Goal: Find specific page/section: Find specific page/section

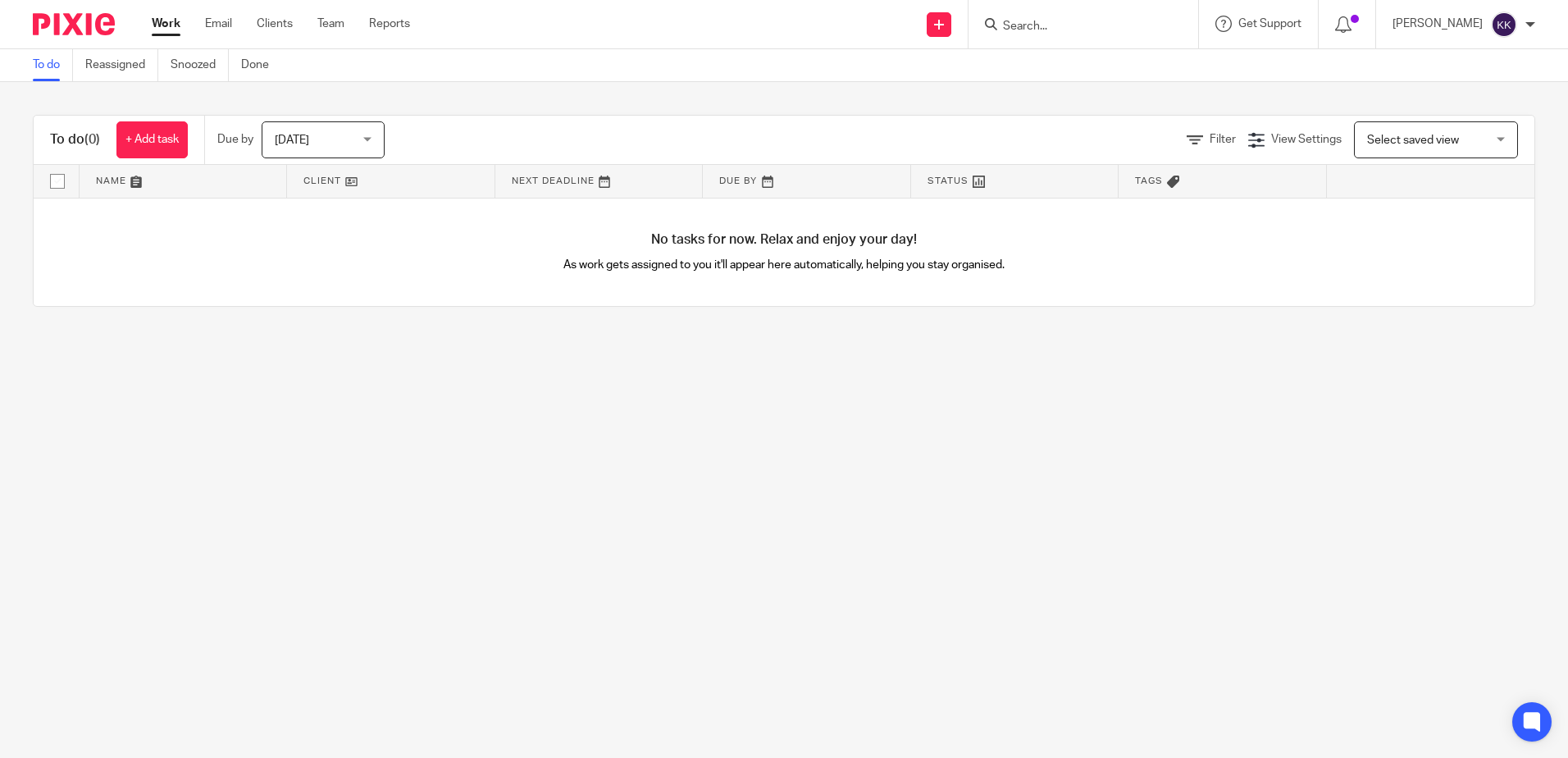
click at [1063, 27] on input "Search" at bounding box center [1075, 26] width 148 height 15
paste input "+44 7941 622170"
click at [1061, 22] on input "+44 7941 622170" at bounding box center [1075, 26] width 148 height 15
click at [1088, 25] on input "7941622170" at bounding box center [1075, 26] width 148 height 15
drag, startPoint x: 1078, startPoint y: 22, endPoint x: 990, endPoint y: 37, distance: 89.3
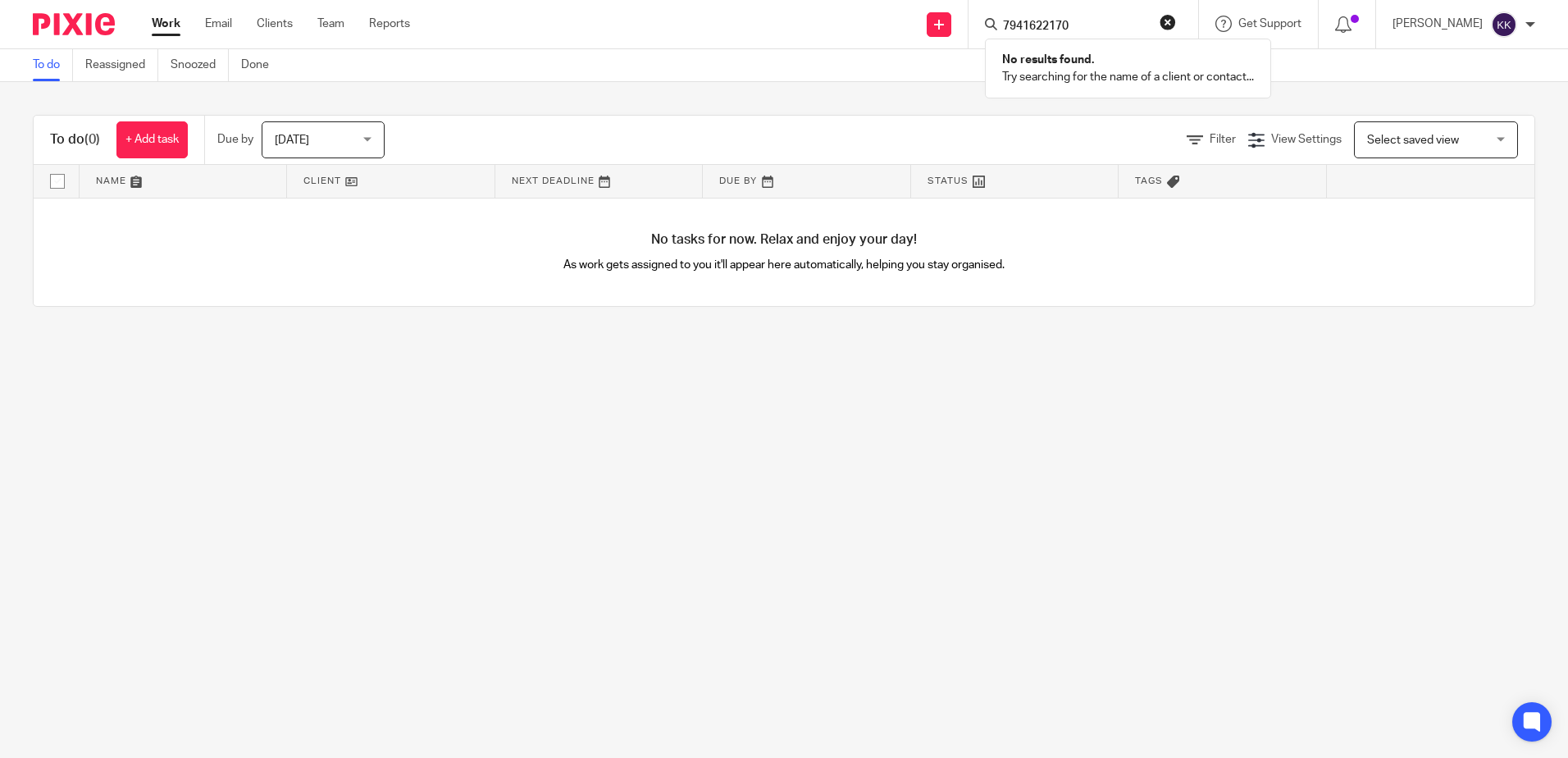
click at [990, 37] on div "7941622170 No results found. Try searching for the name of a client or contact.…" at bounding box center [1084, 24] width 230 height 49
click at [1092, 21] on input "7941622170" at bounding box center [1075, 26] width 148 height 15
click at [1094, 25] on input "7941622170" at bounding box center [1075, 26] width 148 height 15
drag, startPoint x: 1094, startPoint y: 25, endPoint x: 1010, endPoint y: 32, distance: 84.3
click at [1010, 32] on input "7941622170" at bounding box center [1075, 26] width 148 height 15
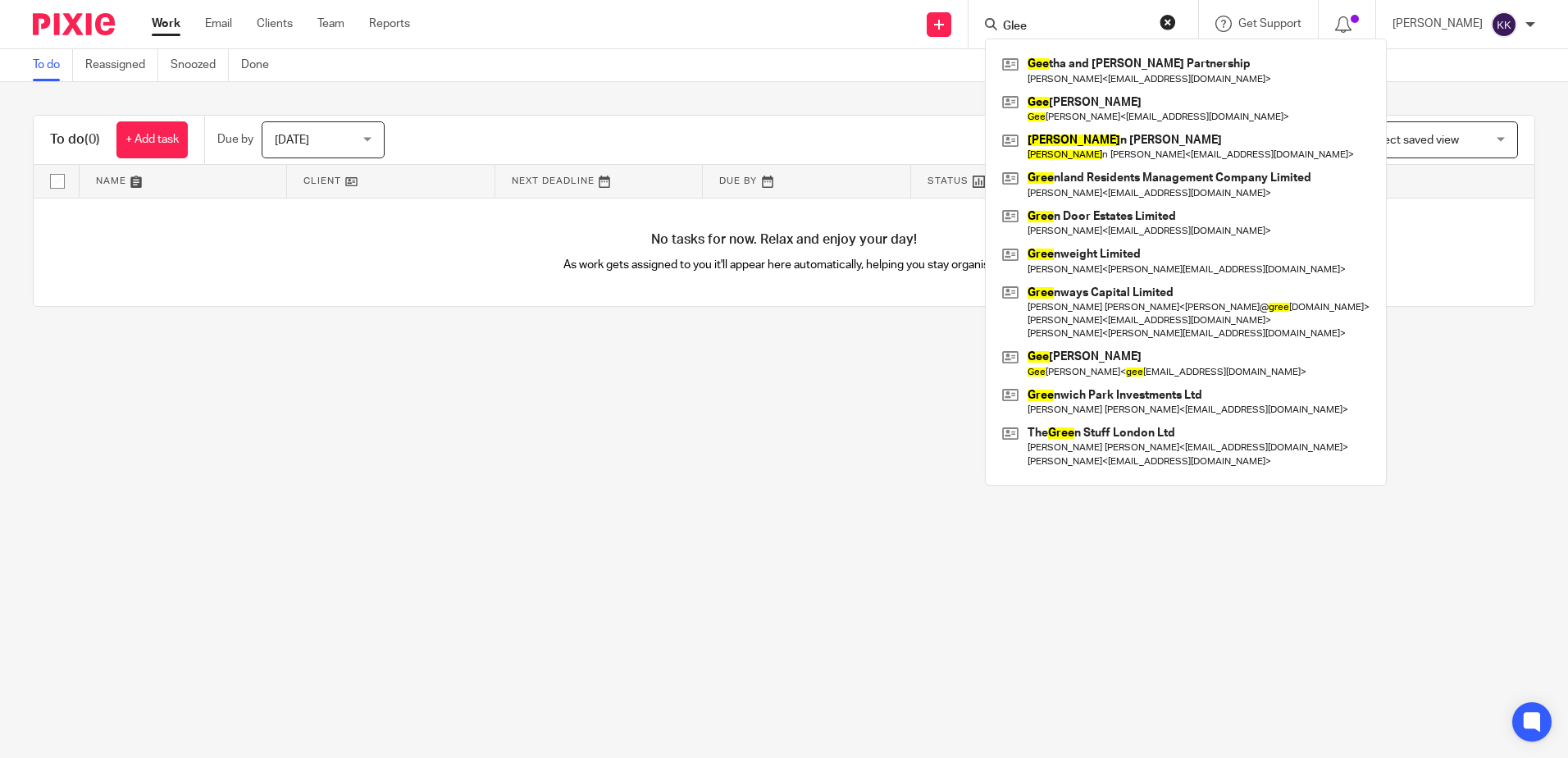
click at [1056, 24] on input "Glee" at bounding box center [1075, 26] width 148 height 15
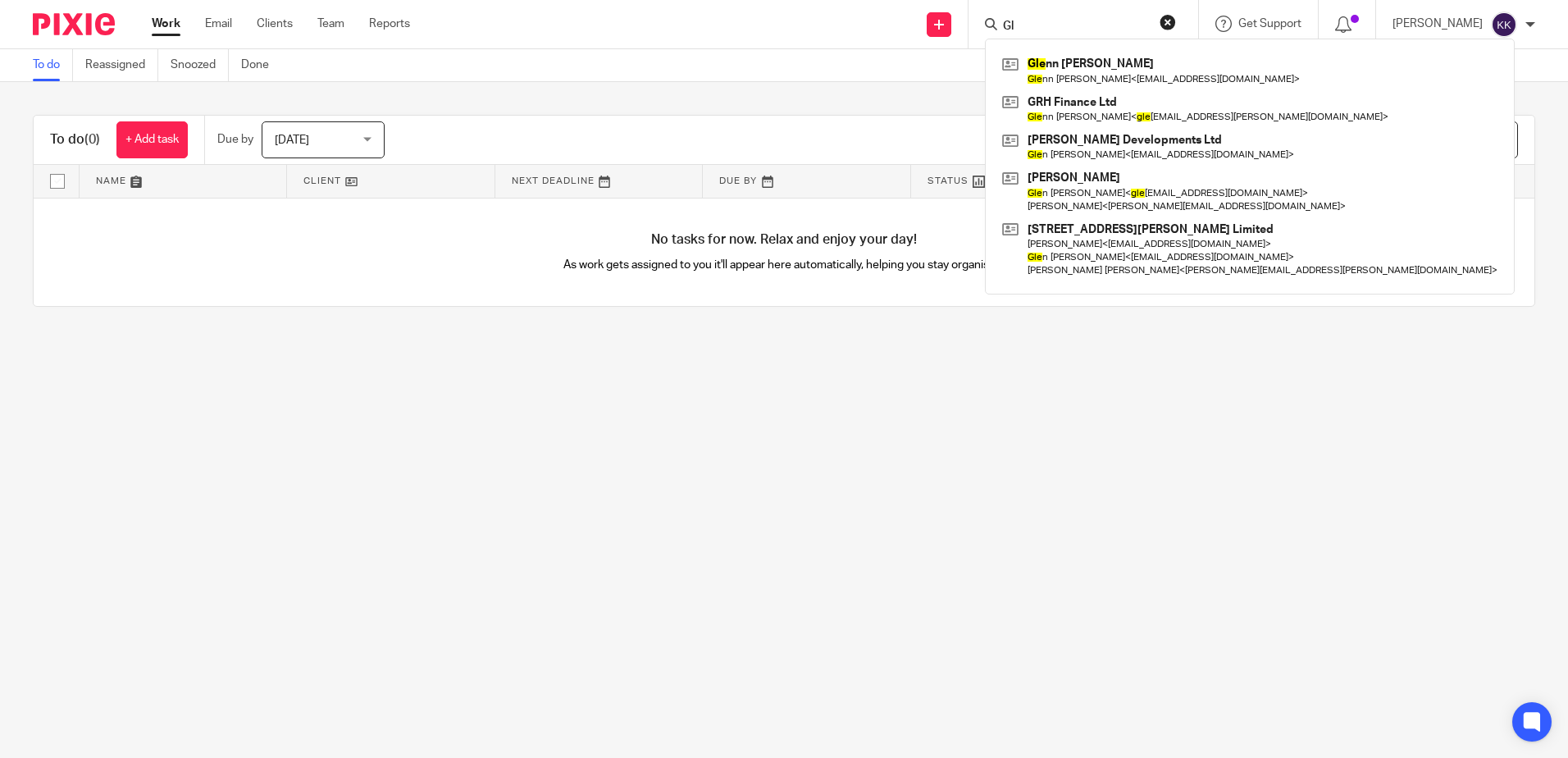
type input "G"
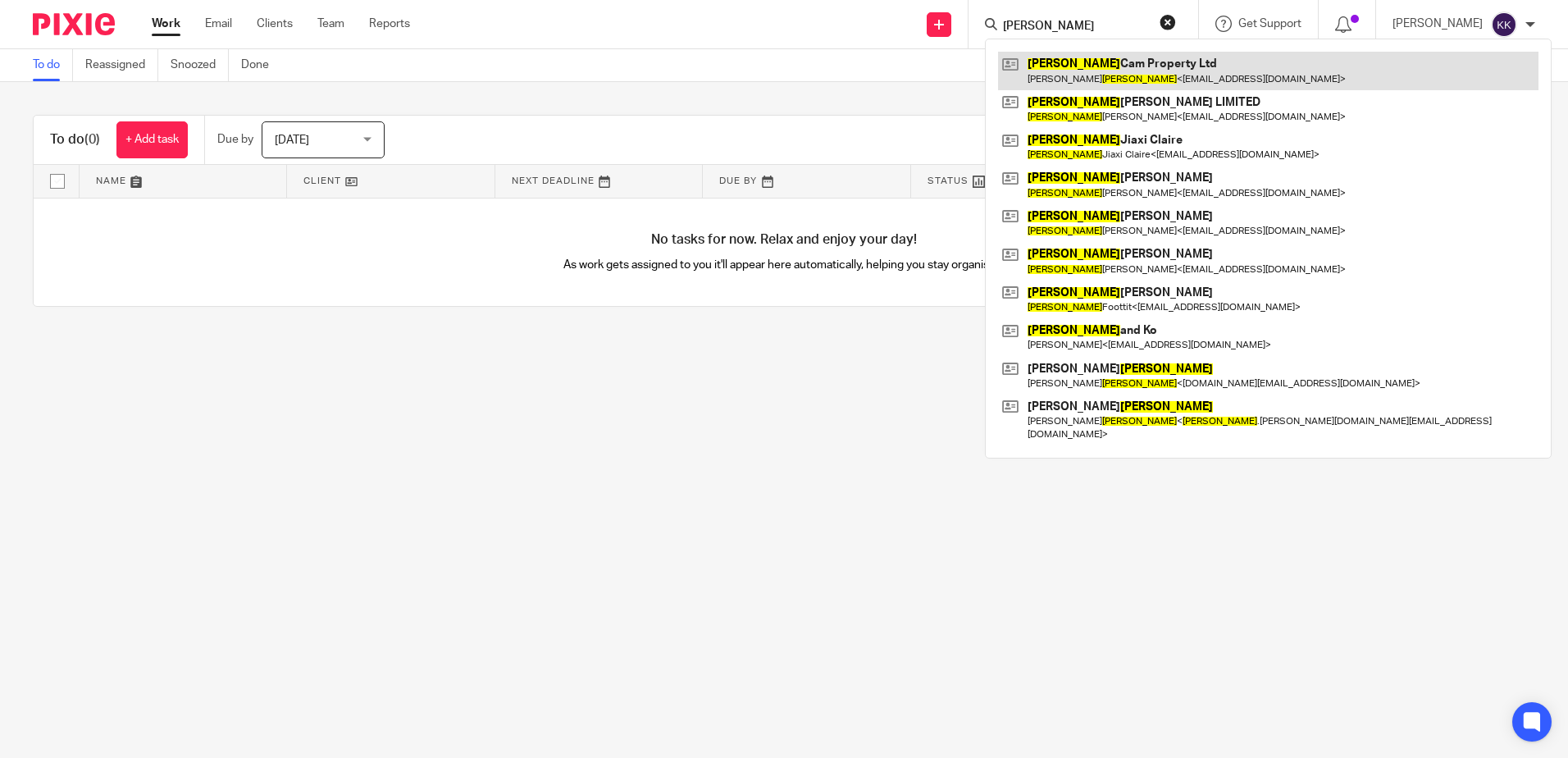
type input "Lee"
click at [1068, 75] on link at bounding box center [1268, 70] width 541 height 38
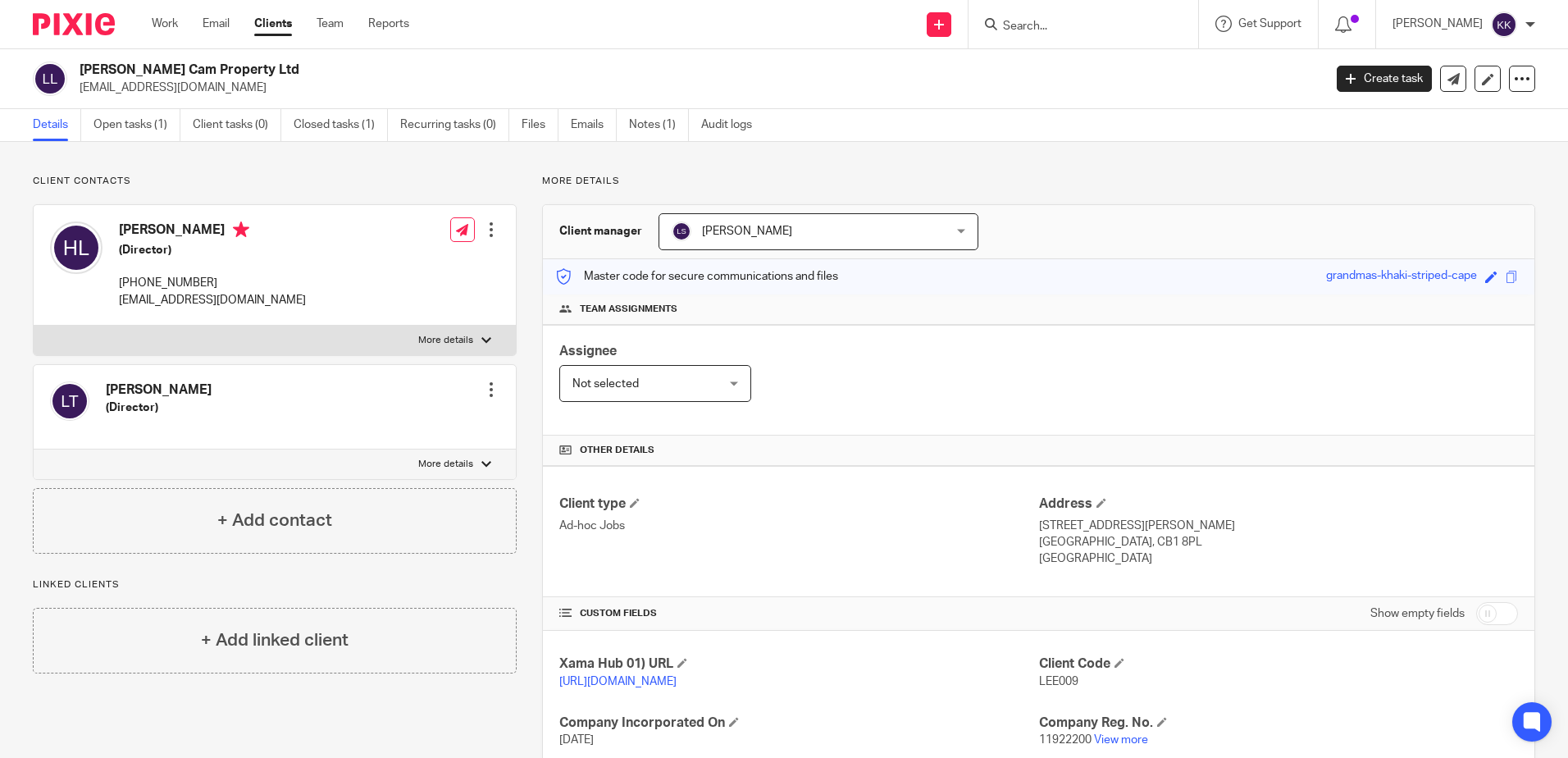
drag, startPoint x: 220, startPoint y: 68, endPoint x: 75, endPoint y: 68, distance: 145.0
click at [75, 68] on div "Lee Cam Property Ltd hian@leecamproperty.co.uk" at bounding box center [672, 79] width 1279 height 34
copy h2 "[PERSON_NAME] Cam Property Ltd"
click at [139, 112] on link "Open tasks (1)" at bounding box center [137, 125] width 87 height 32
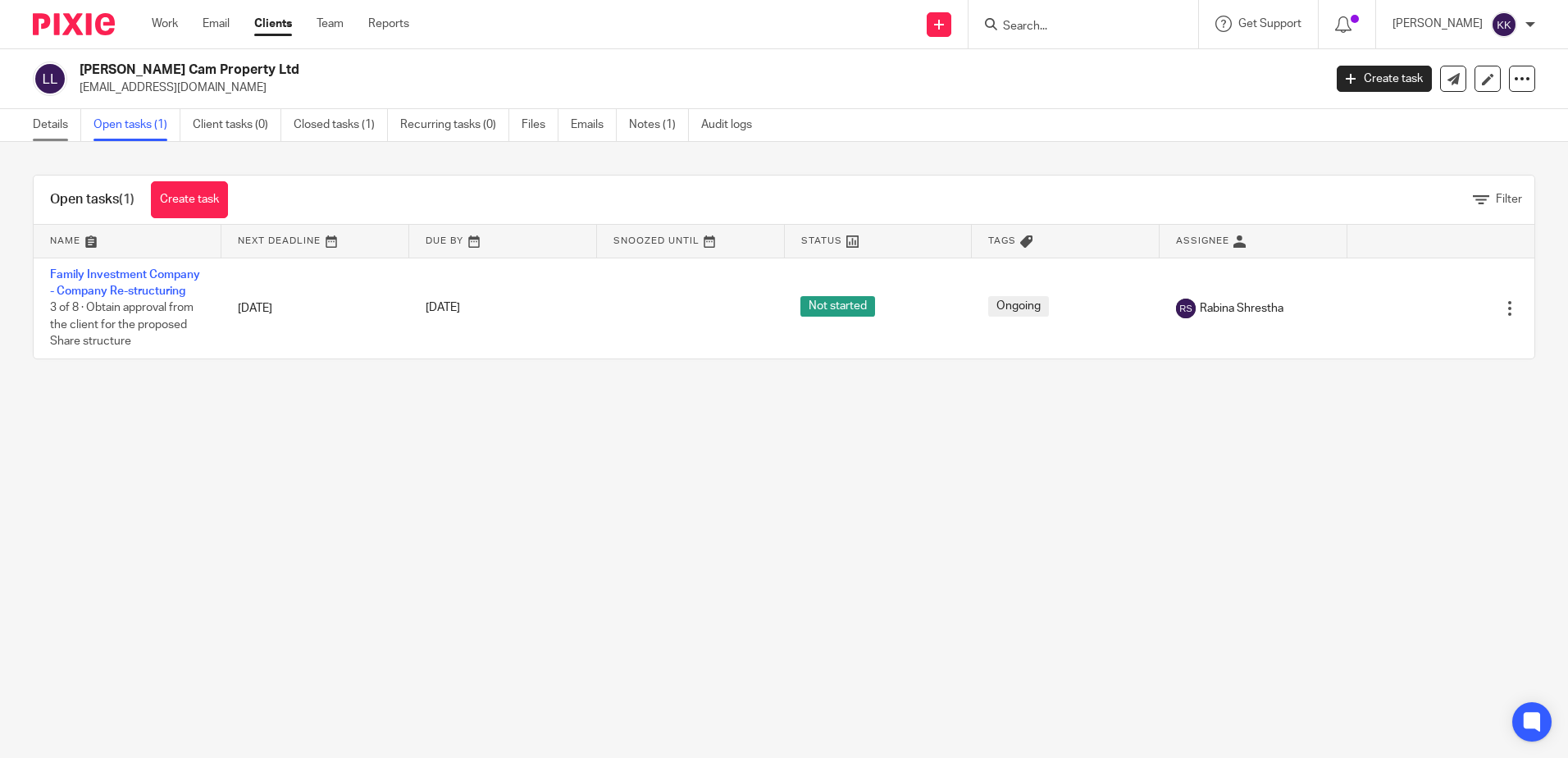
click at [34, 113] on link "Details" at bounding box center [56, 125] width 49 height 32
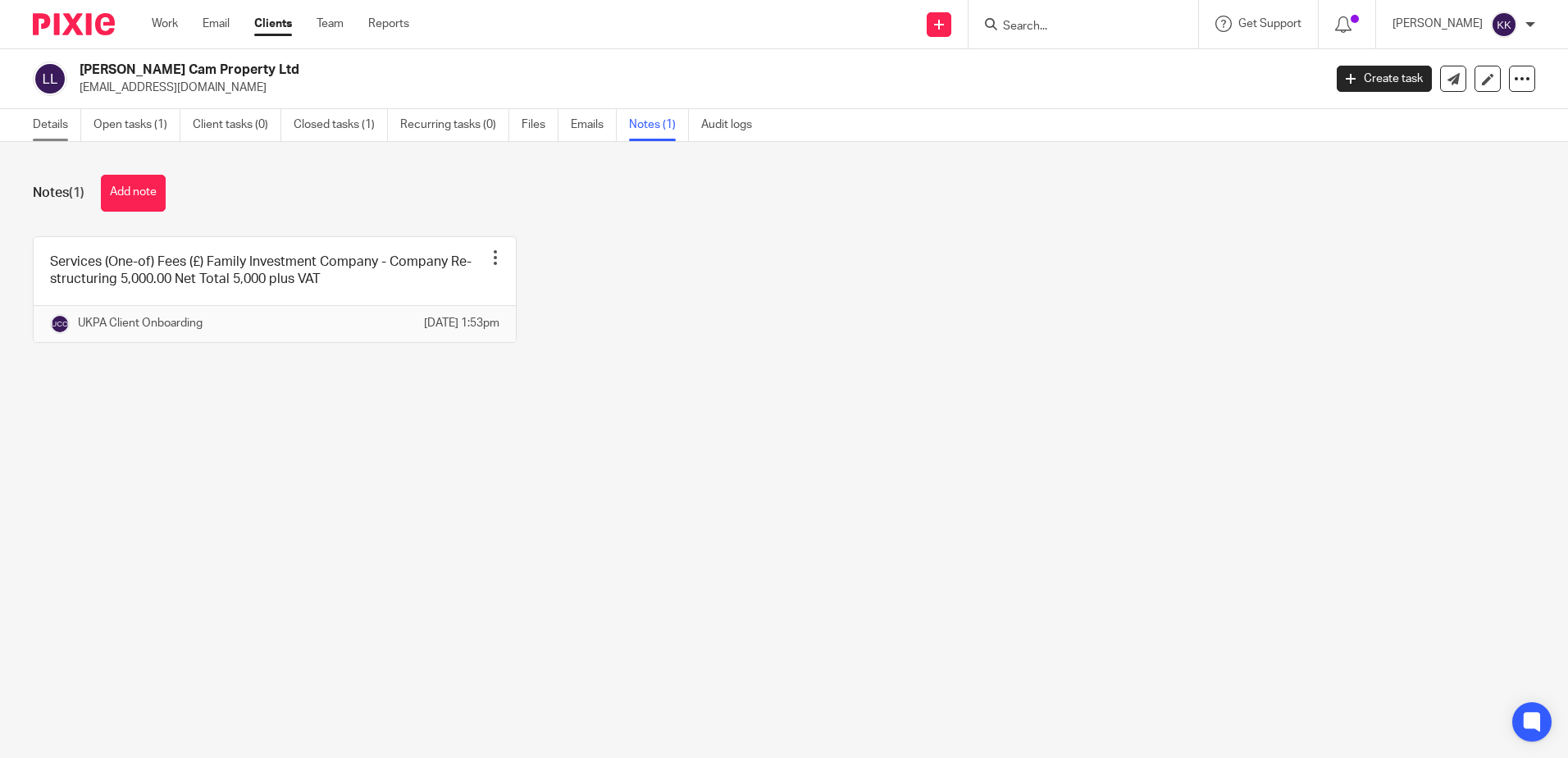
click at [49, 113] on link "Details" at bounding box center [56, 125] width 49 height 32
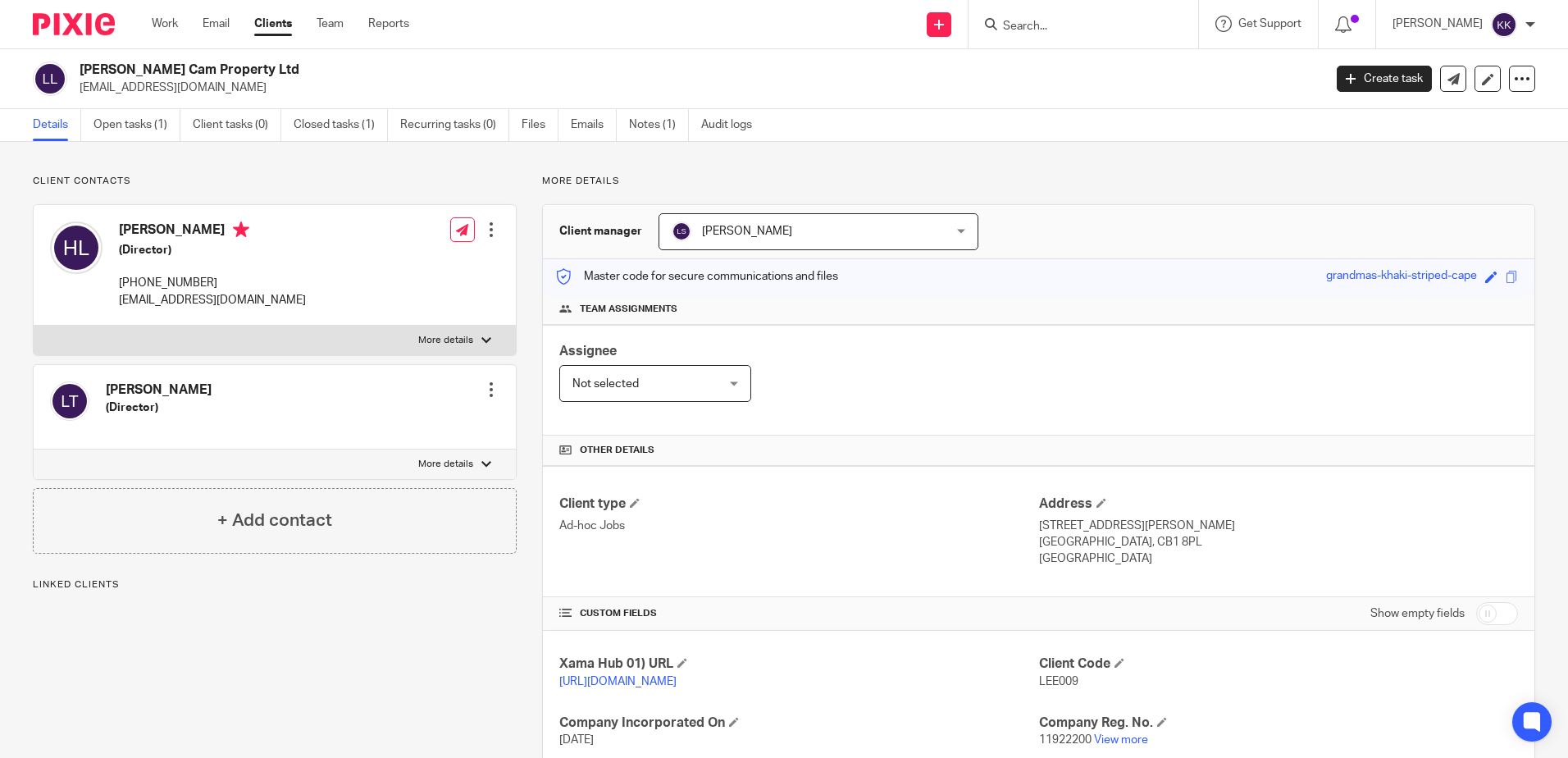
click at [185, 130] on ul "Details Open tasks (1) Client tasks (0) Closed tasks (1) Recurring tasks (0) Fi…" at bounding box center [404, 125] width 744 height 32
click at [131, 126] on link "Open tasks (1)" at bounding box center [137, 125] width 87 height 32
